Goal: Contribute content: Contribute content

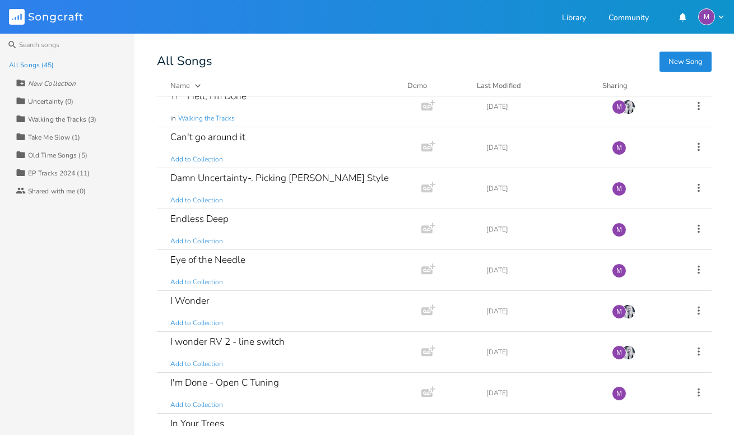
scroll to position [845, 0]
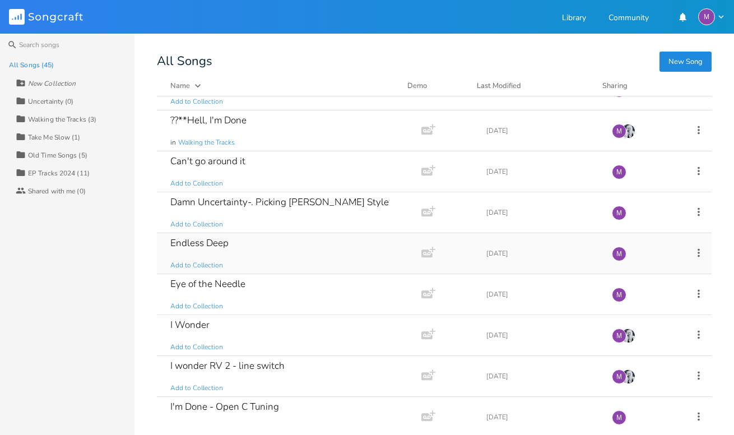
click at [259, 253] on div "Endless Deep Add to Collection" at bounding box center [286, 253] width 233 height 40
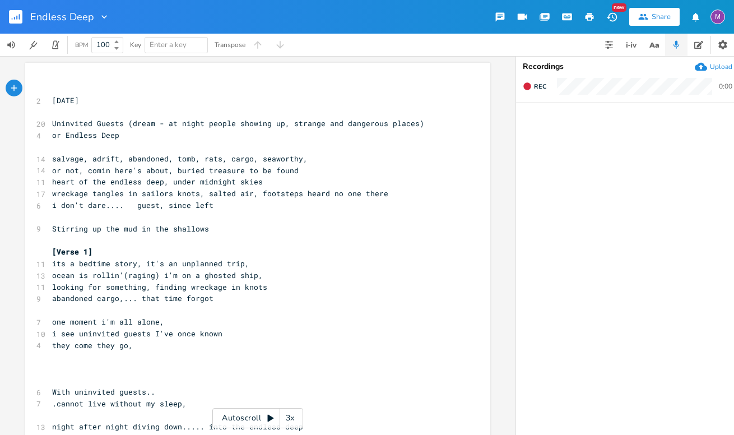
click at [52, 300] on span "abandoned cargo,... that time forgot" at bounding box center [132, 298] width 161 height 10
type textarea "it's"
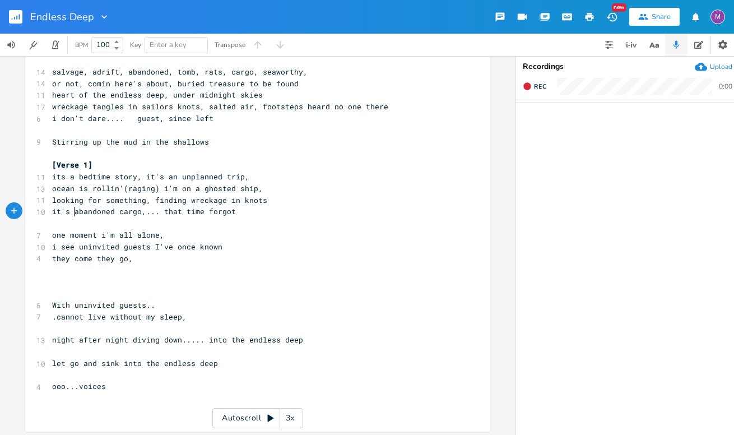
scroll to position [84, 0]
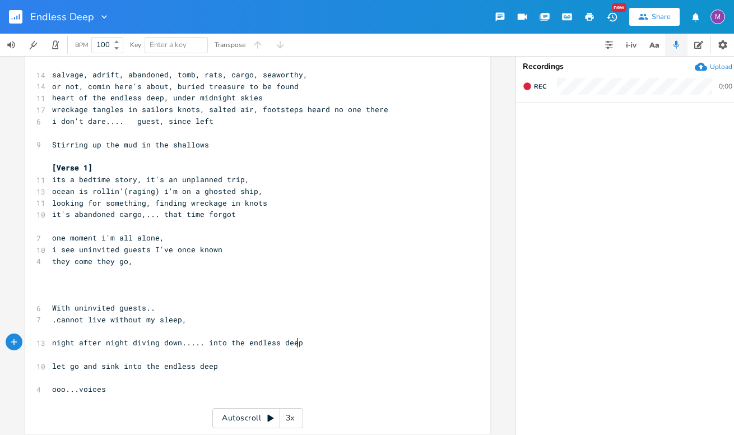
click at [299, 342] on pre "night after night diving down..... into the endless deep" at bounding box center [252, 343] width 404 height 12
click at [150, 260] on pre "they come they go," at bounding box center [252, 261] width 404 height 12
click at [91, 265] on span "they come they go," at bounding box center [92, 261] width 81 height 10
type textarea "and"
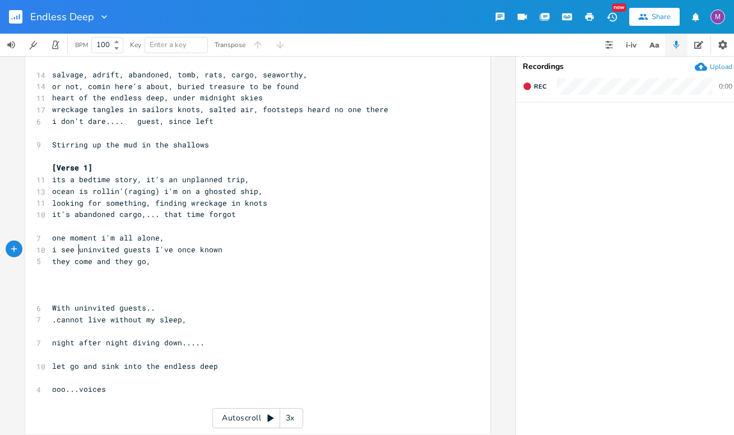
click at [74, 249] on span "i see uninvited guests I've once known" at bounding box center [137, 249] width 170 height 10
type textarea "the next..."
click at [171, 251] on span "the next...uninvited guests I've once known" at bounding box center [148, 249] width 193 height 10
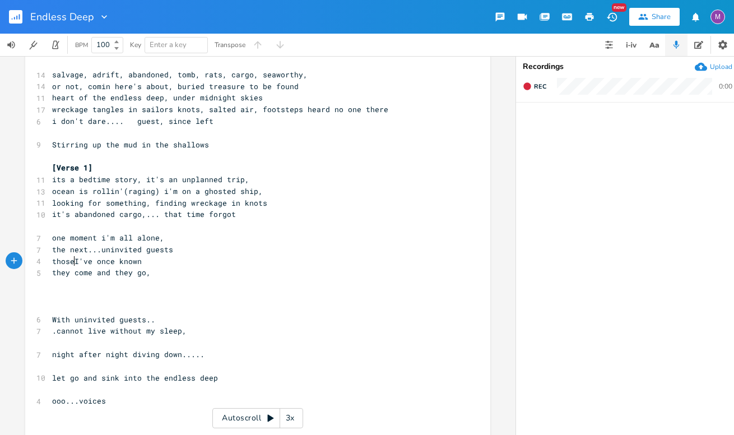
scroll to position [0, 20]
type textarea "those o"
type textarea "lost wou"
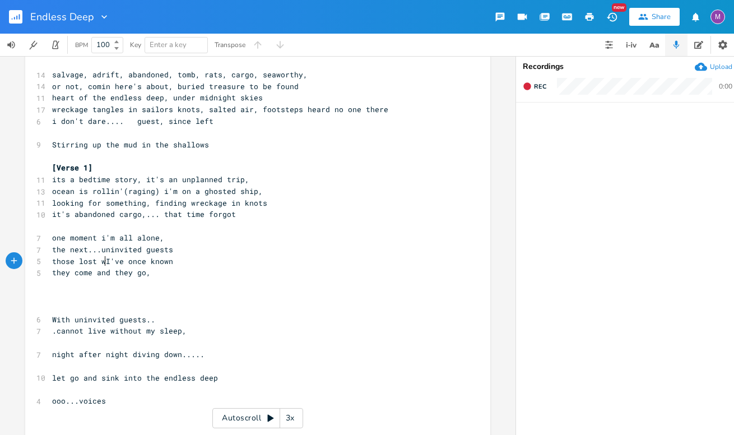
type textarea "w"
type textarea "souls"
click at [99, 262] on span "those lost souls I've once known" at bounding box center [123, 261] width 143 height 10
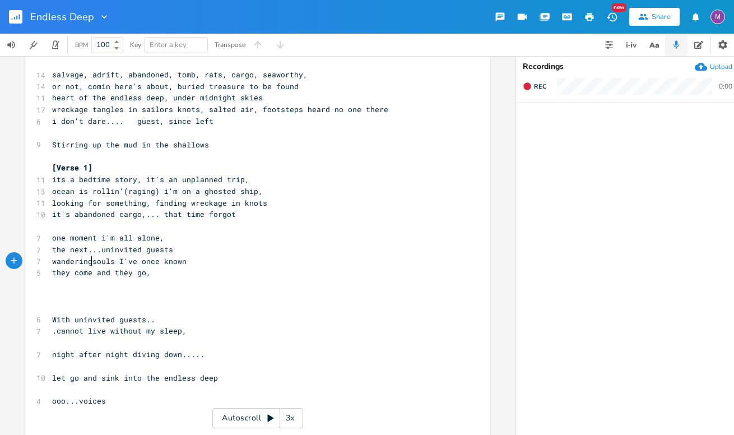
type textarea "wandering"
click at [161, 262] on span "wandering souls I've once known" at bounding box center [121, 261] width 139 height 10
click at [139, 253] on span "the next...uninvited guests" at bounding box center [112, 249] width 121 height 10
click at [95, 253] on span "the next...uninvited guests" at bounding box center [112, 249] width 121 height 10
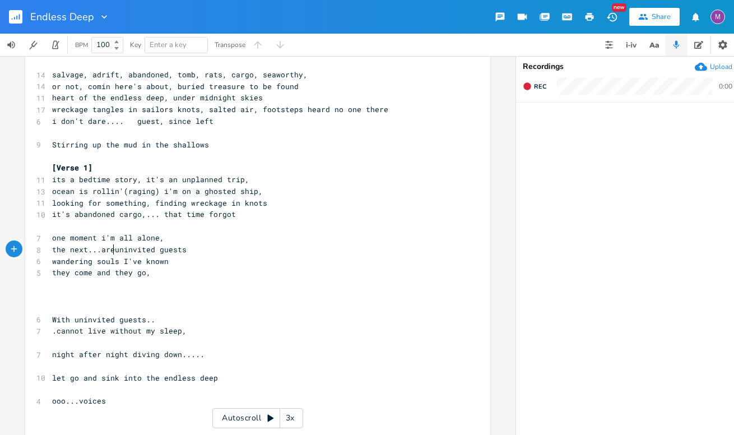
type textarea "are"
type textarea "with"
click at [145, 276] on span "they come and they go," at bounding box center [101, 272] width 99 height 10
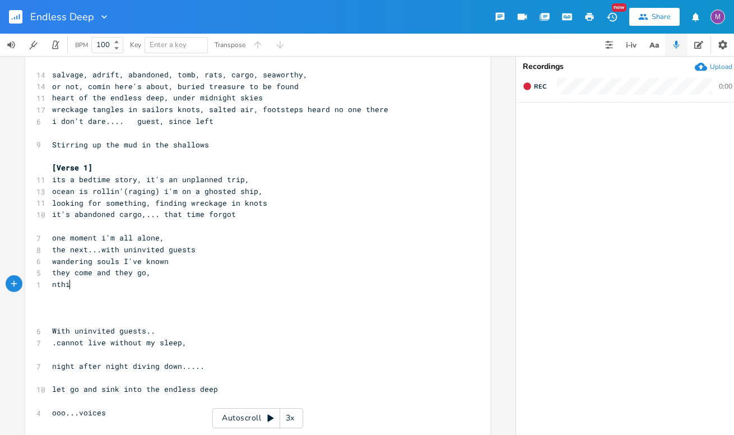
scroll to position [0, 20]
type textarea "nthing"
type textarea "othing is ever fii"
type textarea "nih"
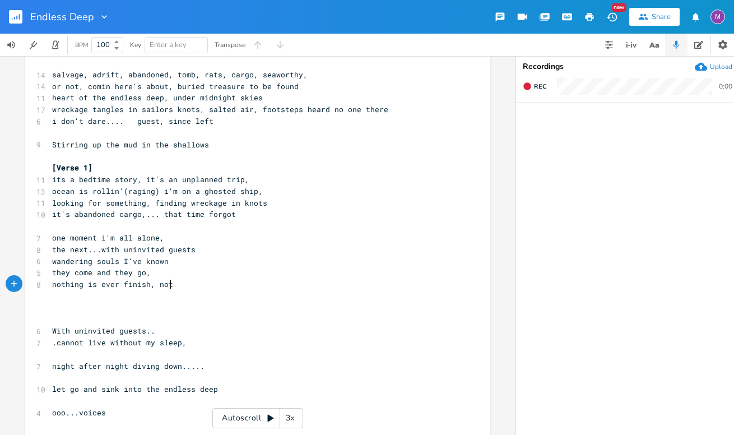
type textarea "sh, noti"
type textarea "hing is"
type textarea "they cannot hear what i have to say."
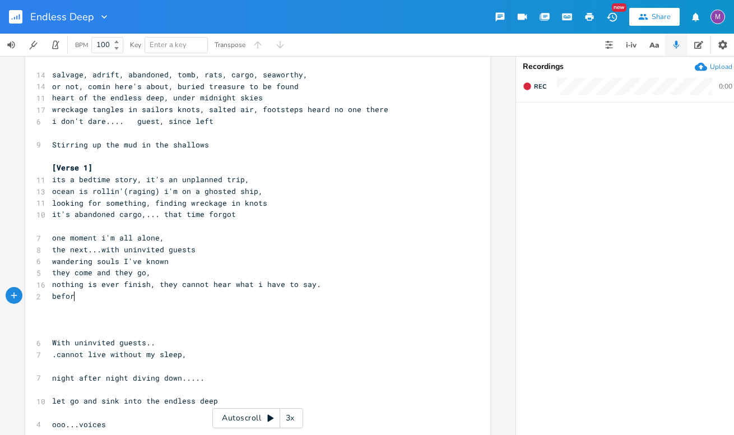
scroll to position [0, 20]
type textarea "before"
click at [94, 240] on span "one moment i'm all alone," at bounding box center [108, 237] width 112 height 10
type textarea "darke"
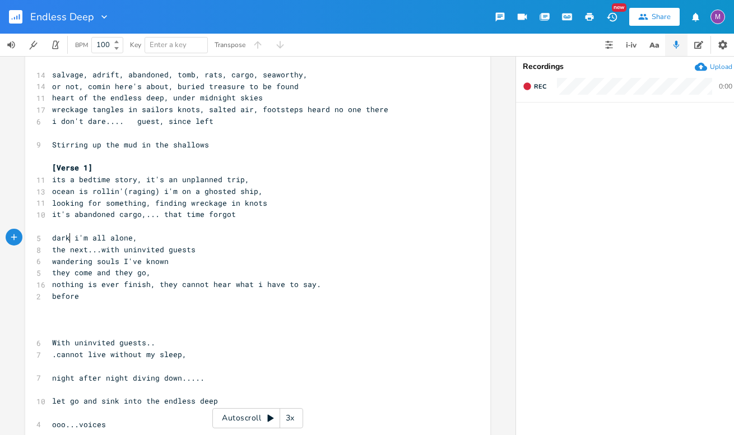
scroll to position [0, 17]
type textarea "in darkest halla"
type textarea "ways"
click at [117, 253] on span "the next...with uninvited guests" at bounding box center [123, 249] width 143 height 10
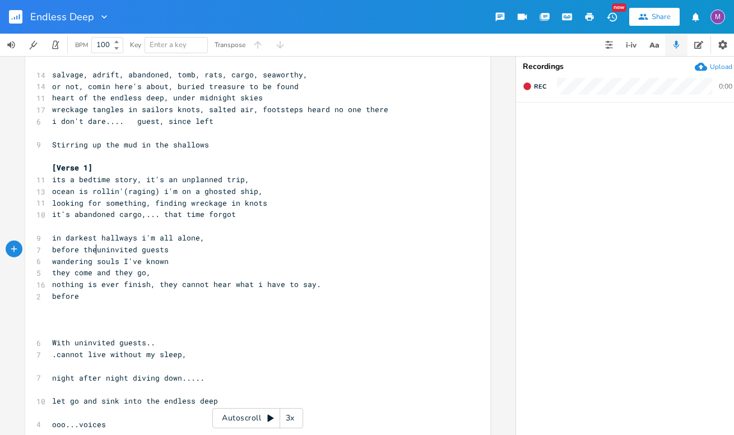
type textarea "before the"
type textarea "they come and they go,"
drag, startPoint x: 145, startPoint y: 271, endPoint x: 46, endPoint y: 276, distance: 98.7
click at [50, 276] on pre "they come and they go," at bounding box center [252, 273] width 404 height 12
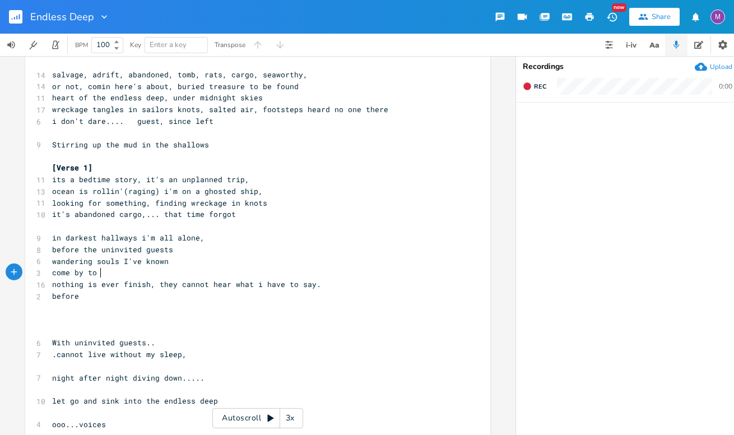
type textarea "come by to t"
type textarea "sho"
type textarea "w me....I can never d"
type textarea "rid my life"
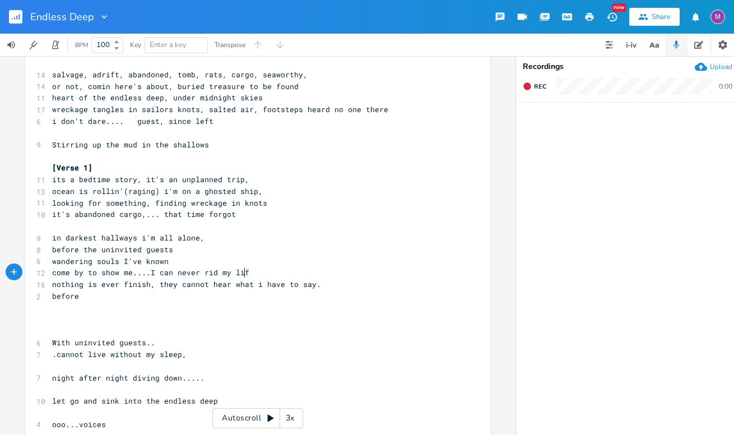
scroll to position [0, 32]
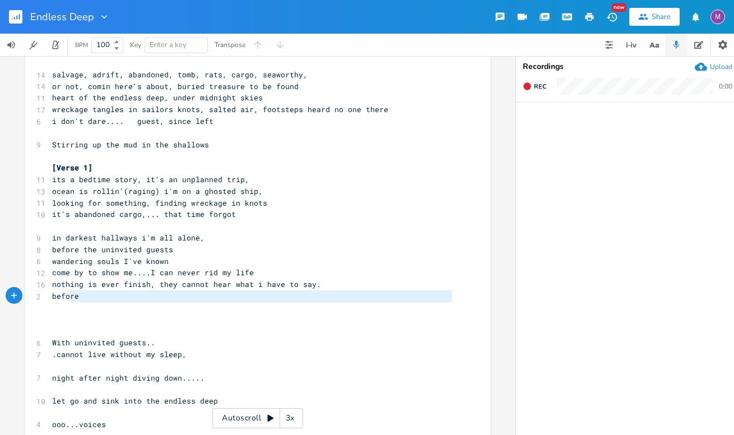
type textarea "before"
drag, startPoint x: 71, startPoint y: 302, endPoint x: 45, endPoint y: 290, distance: 28.8
click at [45, 290] on div "before x ​ [DATE] ​ 20 Uninvited Guests (dream - at night people showing up, st…" at bounding box center [257, 224] width 465 height 490
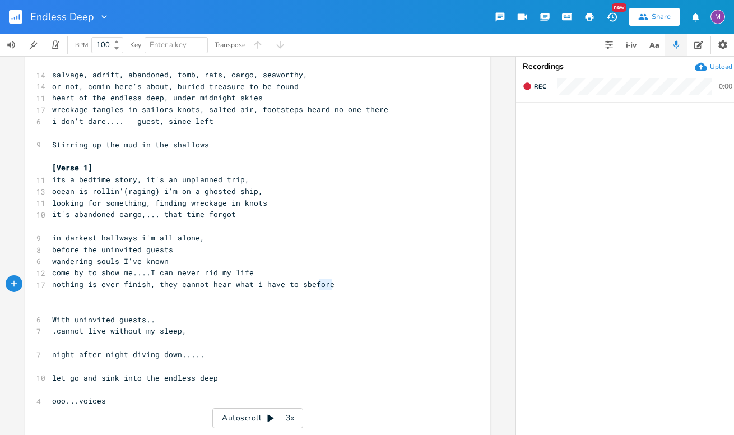
type textarea "not hear what i have to sbefore"
type textarea "nothing is ever finish, they cannot hear what i have to sbefore"
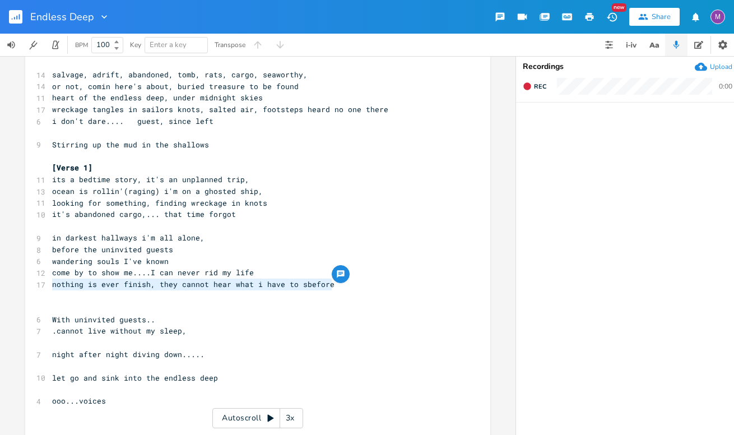
drag, startPoint x: 332, startPoint y: 289, endPoint x: 36, endPoint y: 285, distance: 295.8
click at [50, 285] on div "17 nothing is ever finish, they cannot hear what i have to sbefore" at bounding box center [252, 284] width 404 height 12
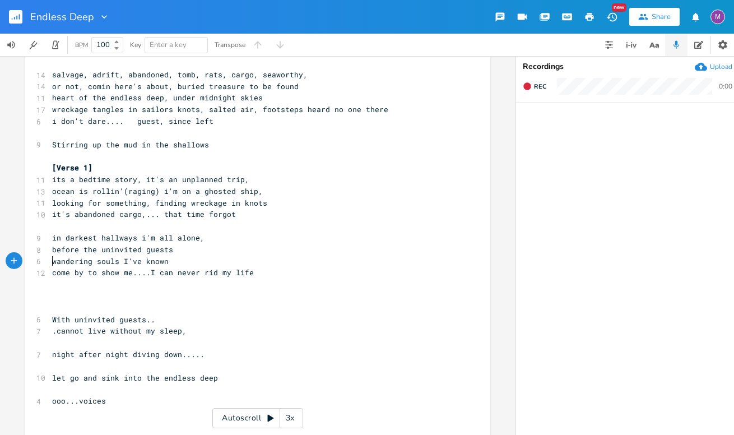
click at [50, 259] on pre "wandering souls I've known" at bounding box center [252, 261] width 404 height 12
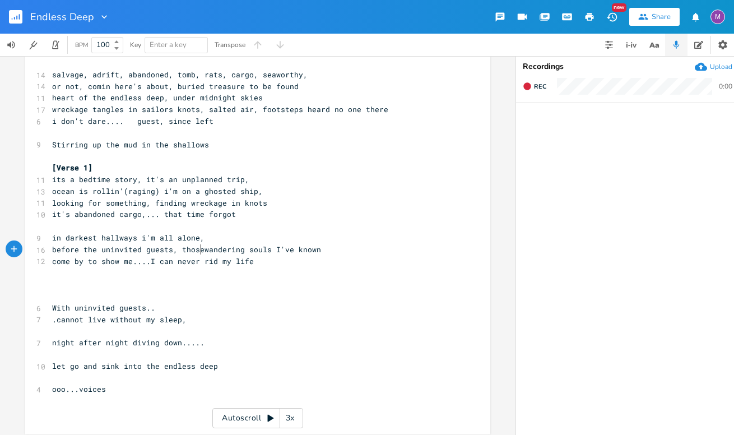
type textarea ", those"
type textarea "ever rid my life"
type textarea "ome by to show me....I can never rid my life"
drag, startPoint x: 247, startPoint y: 266, endPoint x: 53, endPoint y: 260, distance: 193.9
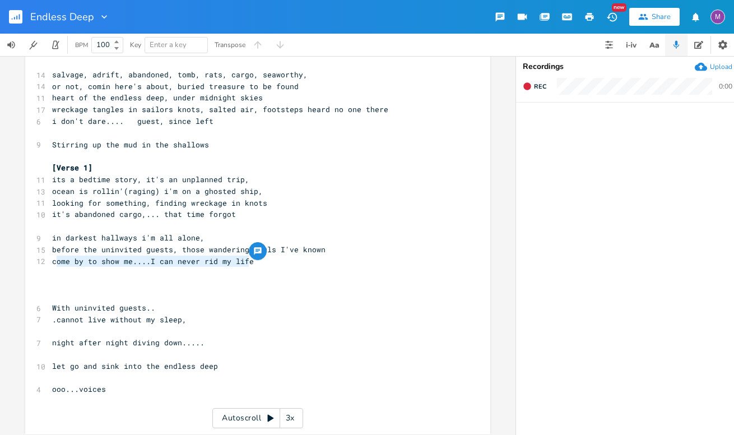
click at [53, 260] on pre "come by to show me....I can never rid my life" at bounding box center [252, 261] width 404 height 12
type textarea "ari"
type textarea "show up,"
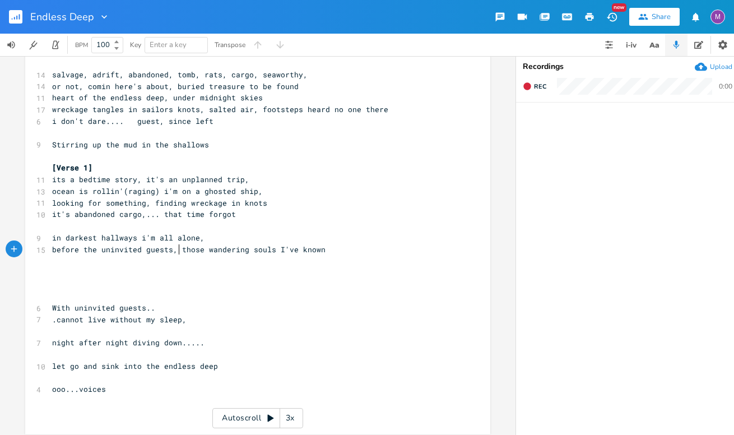
click at [174, 250] on span "before the uninvited guests, those wandering souls I've known" at bounding box center [188, 249] width 273 height 10
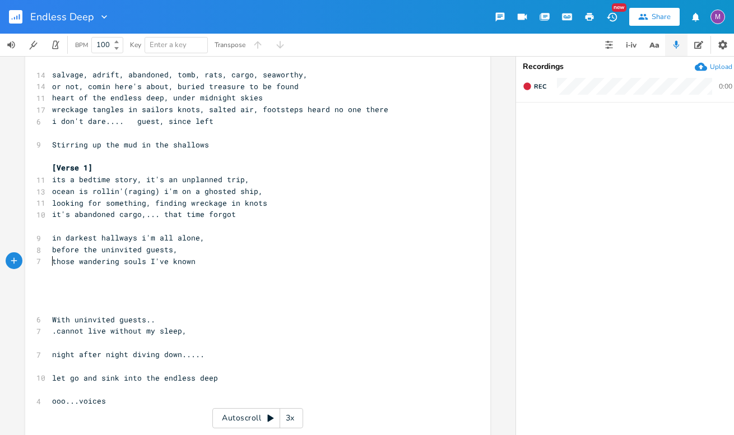
click at [194, 264] on pre "those wandering souls I've known" at bounding box center [252, 261] width 404 height 12
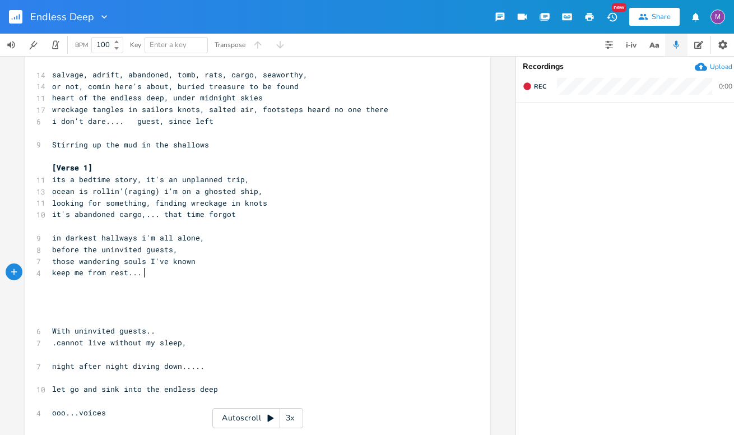
scroll to position [0, 66]
type textarea "keep me from rest..."
type textarea "the dispossed fin"
type textarea "seeking rest."
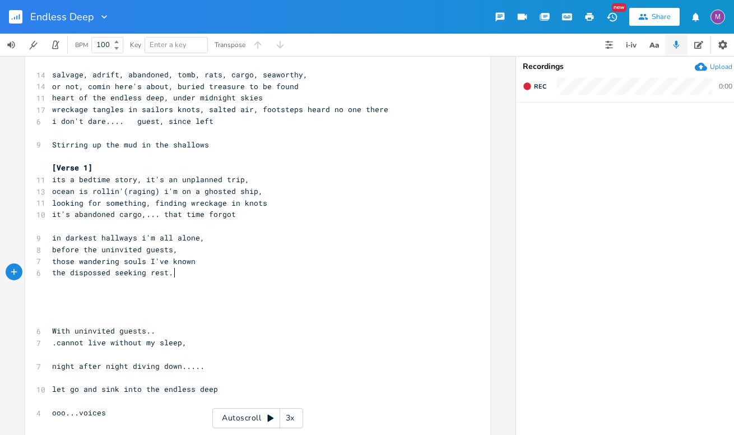
scroll to position [0, 43]
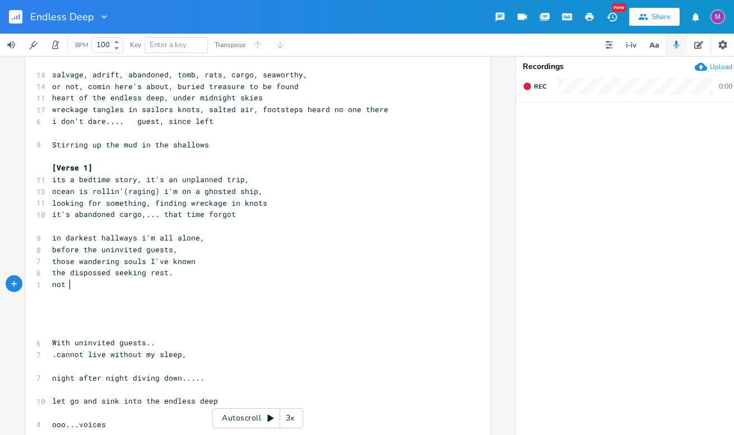
type textarea "not n"
type textarea "in my space"
type textarea "But in my space they cannot find"
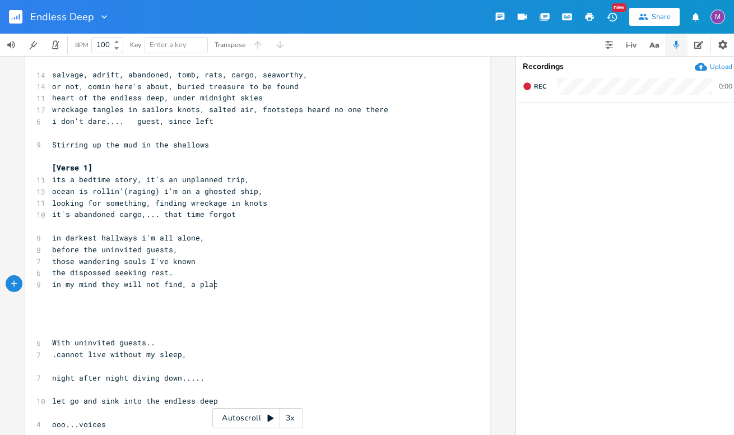
type textarea "in my mind they will not find, a place"
type textarea "and before the moment I either die to"
type textarea "I makde the"
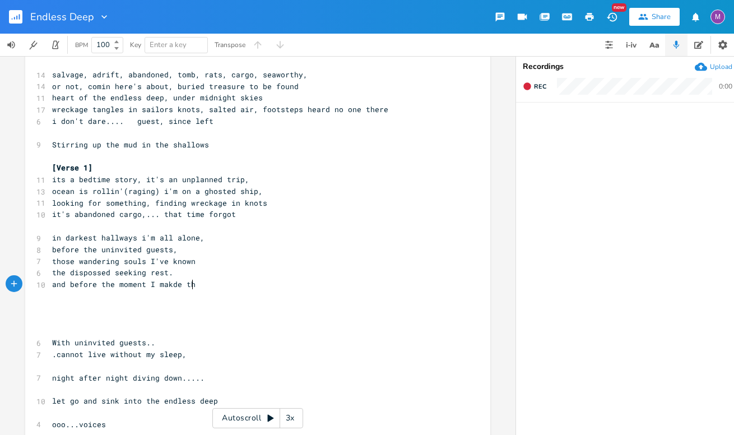
scroll to position [0, 40]
type textarea "d choice,"
type textarea "but they won't i"
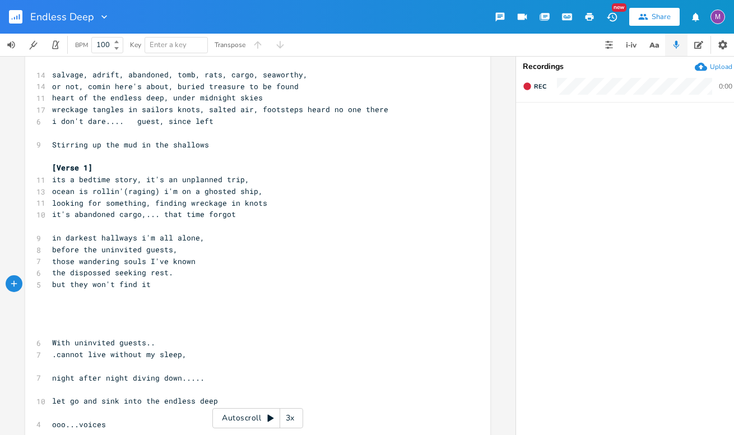
type textarea "find it o"
type textarea "coming here,"
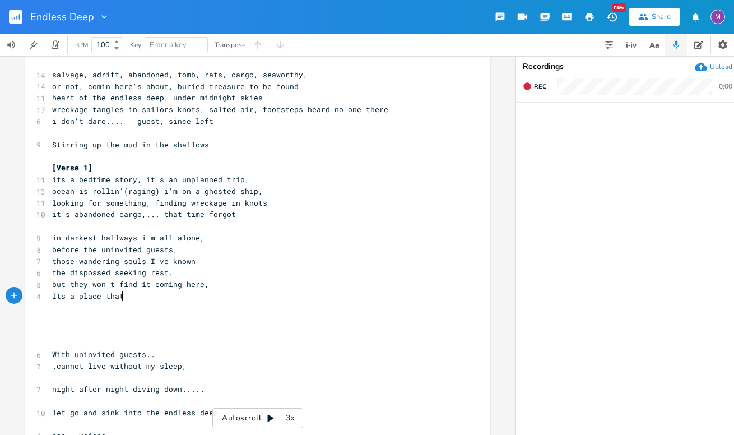
scroll to position [0, 50]
type textarea "Its a place that of"
type textarea "with"
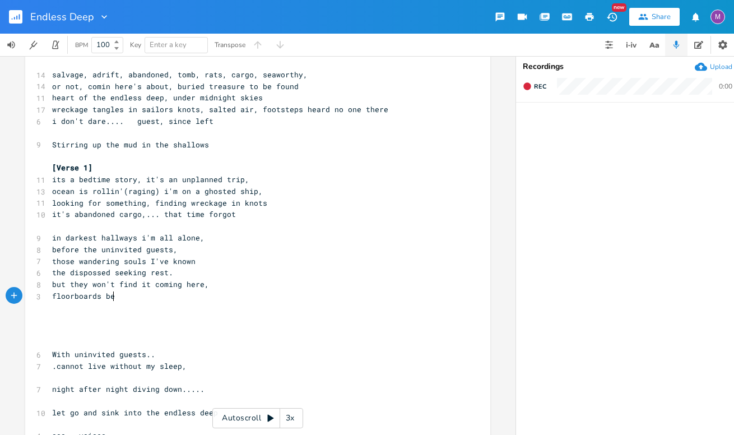
type textarea "floorboards bea"
type textarea "reaking, they can't get near..."
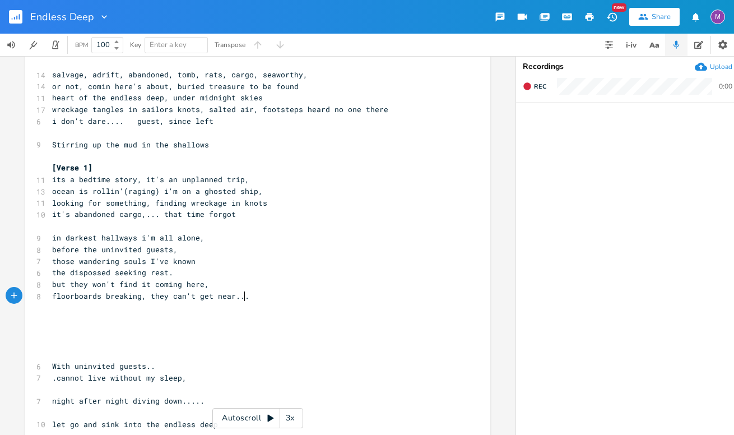
click at [243, 297] on pre "floorboards breaking, they can't get near..." at bounding box center [252, 296] width 404 height 12
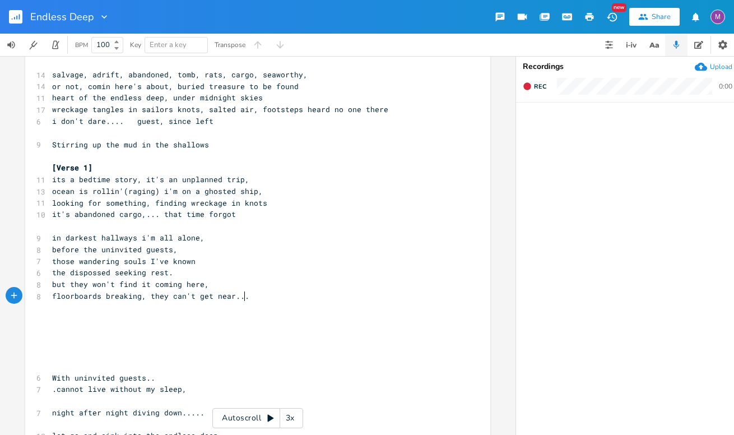
type textarea "t near..."
type textarea "floorboards breaking, they can't get near..."
drag, startPoint x: 244, startPoint y: 300, endPoint x: 38, endPoint y: 296, distance: 205.6
click at [38, 295] on div "floorboards breaking, they can't get near... x ​ [DATE] ​ 20 Uninvited Guests (…" at bounding box center [257, 241] width 465 height 525
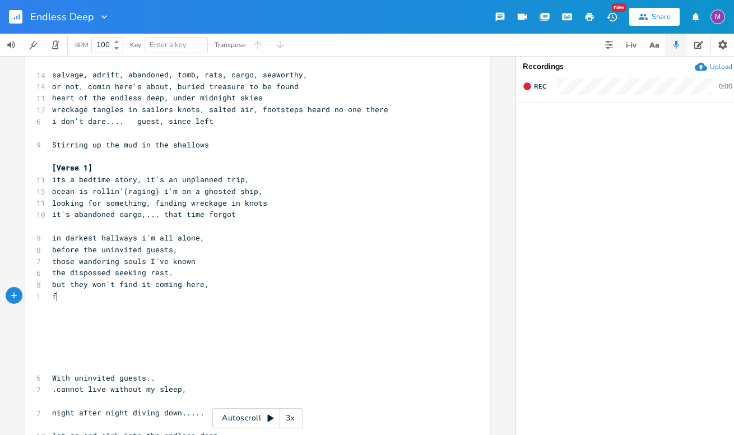
type textarea "fo"
type textarea "floorboad"
type textarea "rds bea"
type textarea "reaking, my stat"
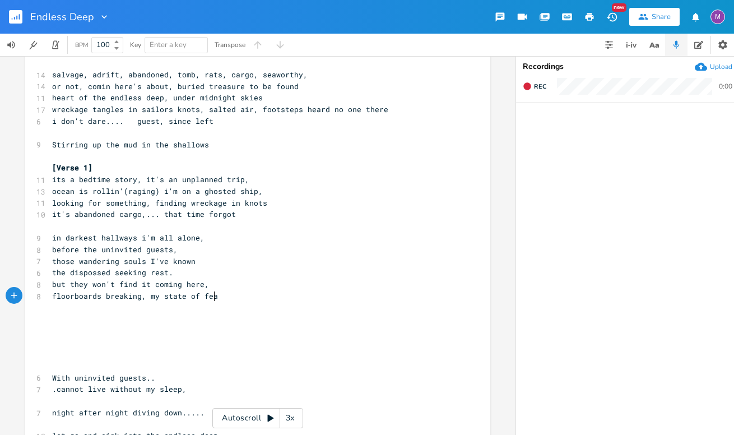
type textarea "e of fear"
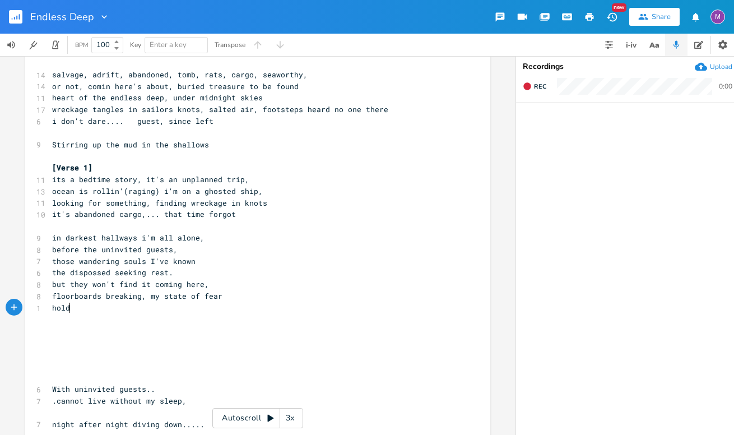
type textarea "hold"
type textarea "s me tight"
type textarea "keeps me safe"
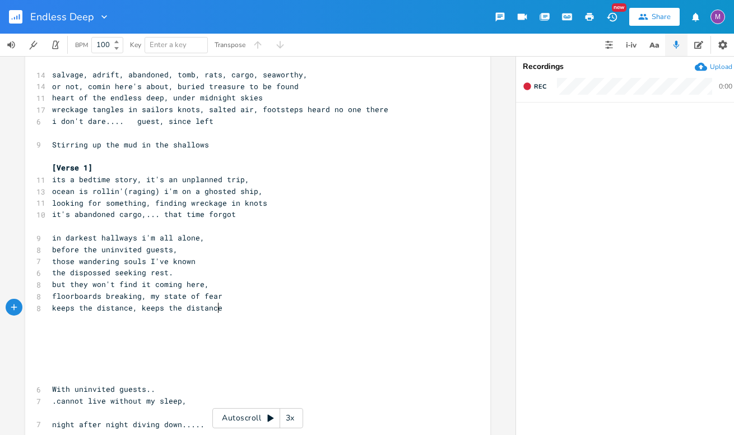
type textarea "keeps the distance, keeps the distance."
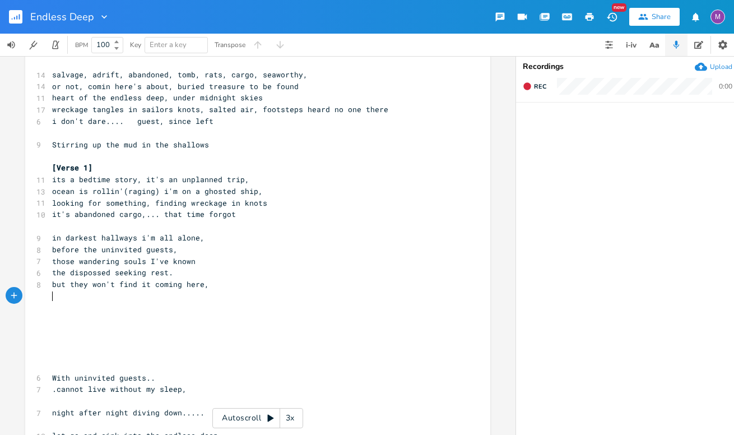
type textarea "m"
type textarea "no one can get this near...."
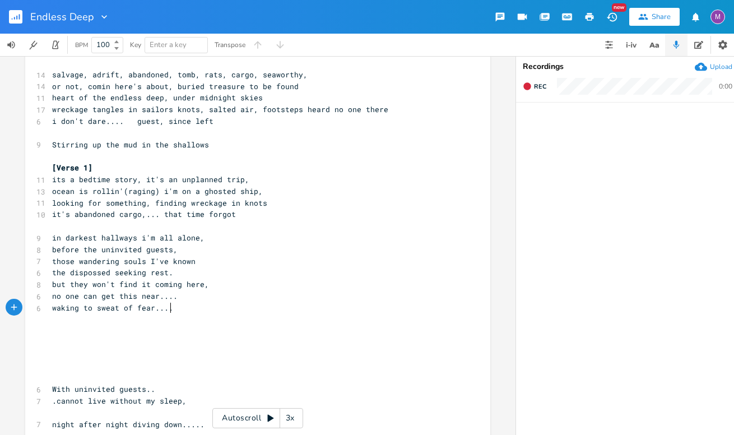
type textarea "waking to sweat of fear...."
click at [89, 307] on span "waking to sweat of fear...." at bounding box center [112, 307] width 121 height 10
type textarea "in my"
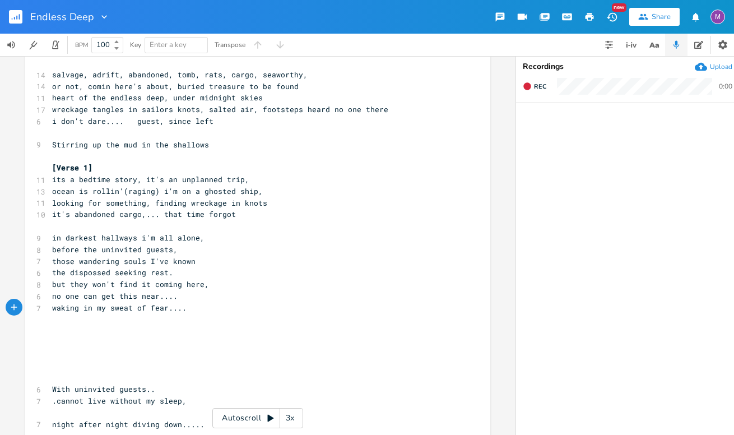
click at [50, 308] on pre "waking in my sweat of fear...." at bounding box center [252, 308] width 404 height 12
type textarea "before I"
click at [115, 308] on span "before I waking in my sweat of fear...." at bounding box center [139, 307] width 175 height 10
type textarea "e"
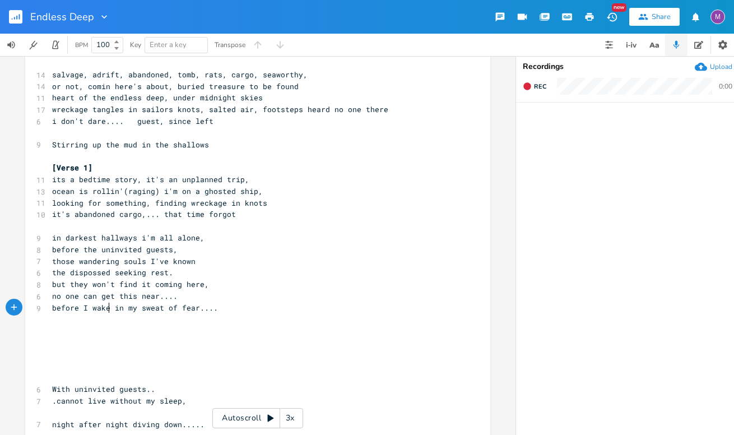
scroll to position [0, 3]
click at [222, 308] on pre "before I wake in my sweat of fear...." at bounding box center [252, 308] width 404 height 12
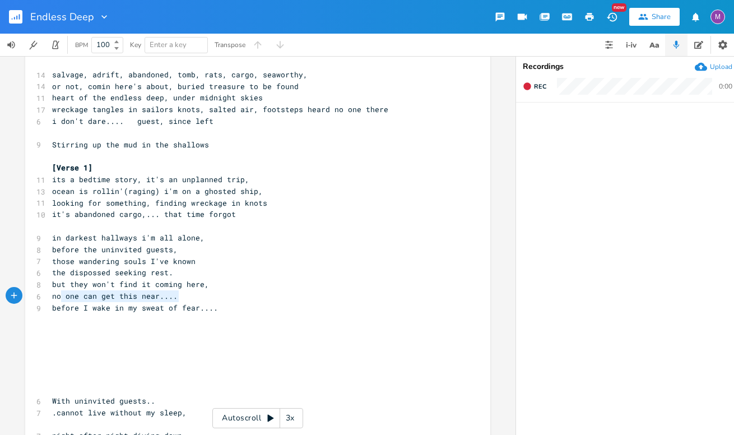
type textarea "no one can get this near...."
drag, startPoint x: 179, startPoint y: 294, endPoint x: 39, endPoint y: 299, distance: 140.1
click at [39, 299] on div "no one can get this near.... x ​ [DATE] ​ 20 Uninvited Guests (dream - at night…" at bounding box center [257, 253] width 465 height 548
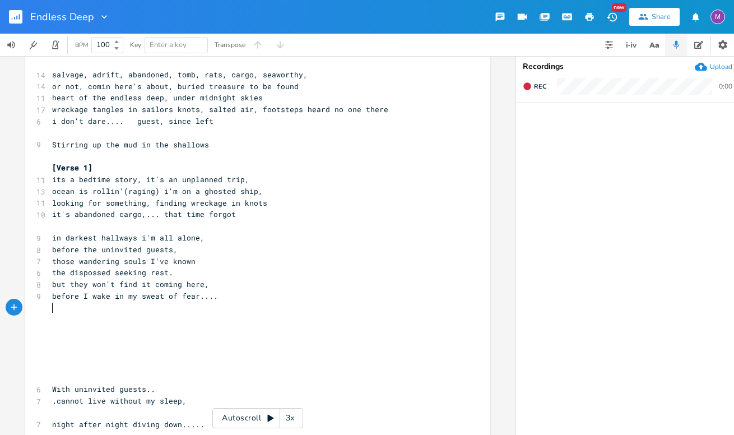
click at [215, 303] on pre "​" at bounding box center [252, 308] width 404 height 12
type textarea "all alone."
